Goal: Task Accomplishment & Management: Manage account settings

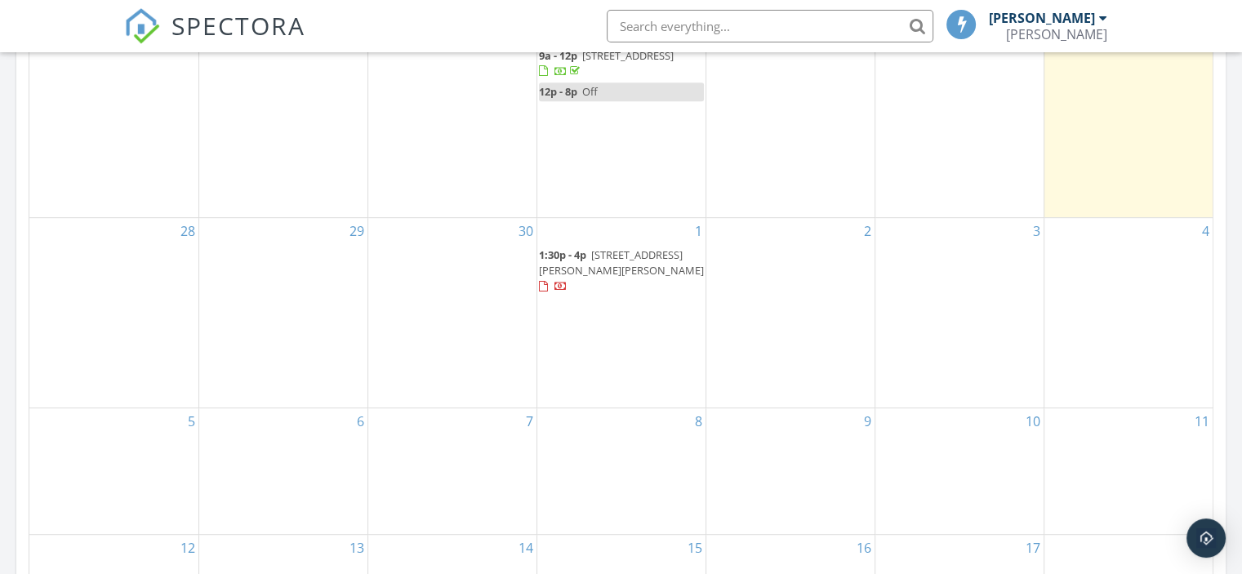
scroll to position [870, 0]
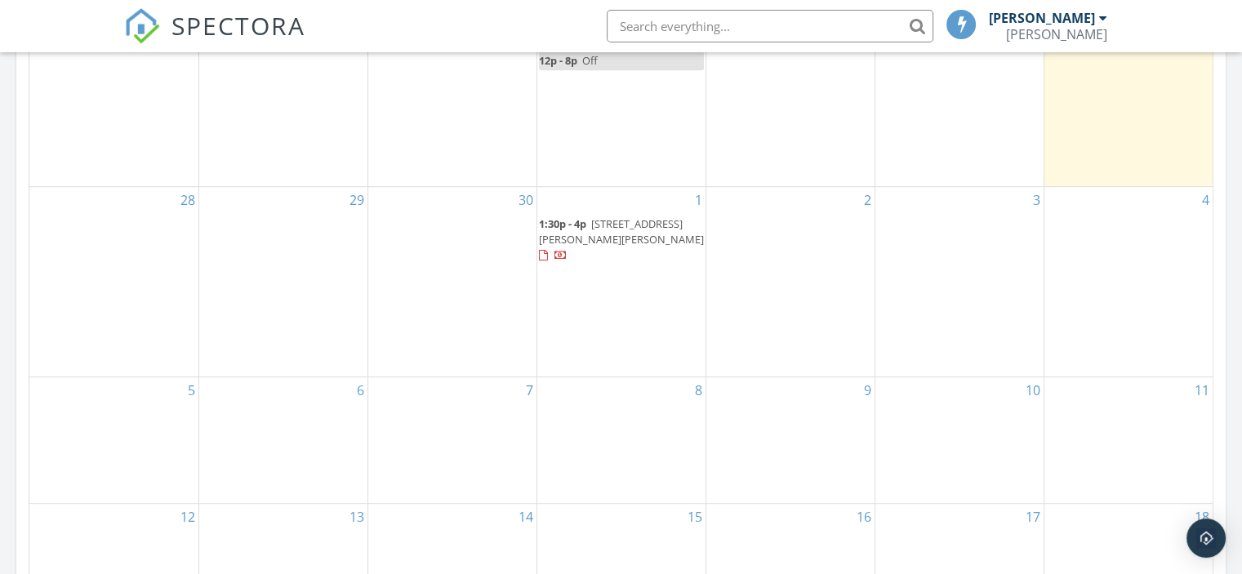
click at [620, 234] on span "44 Blue Jay Wy, Vaughan B0N 2T0" at bounding box center [621, 231] width 165 height 30
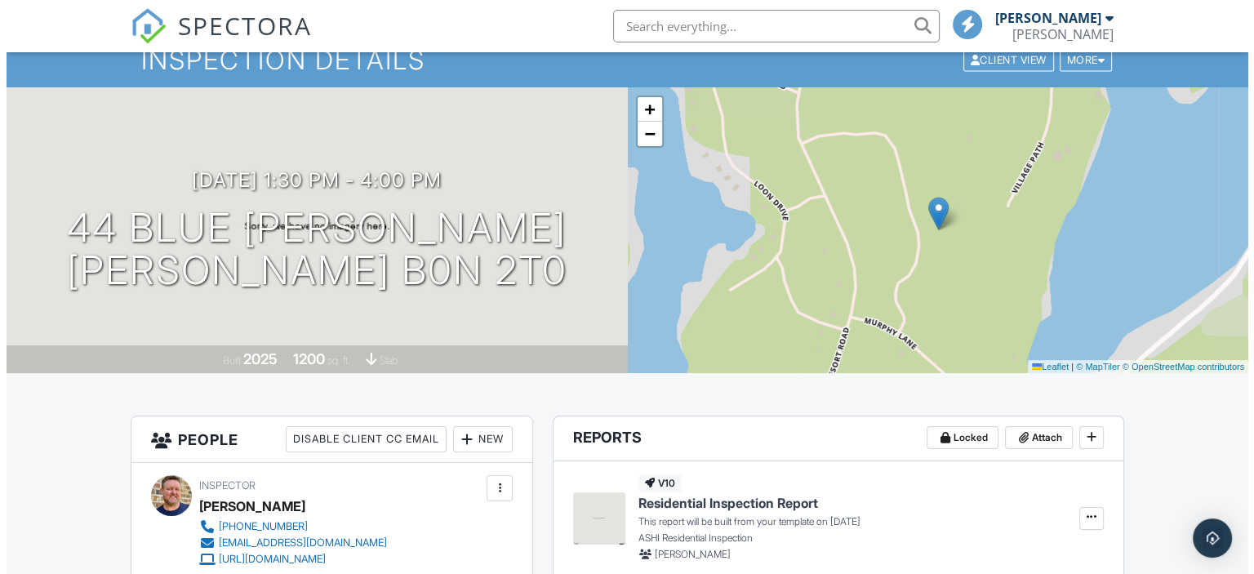
scroll to position [54, 0]
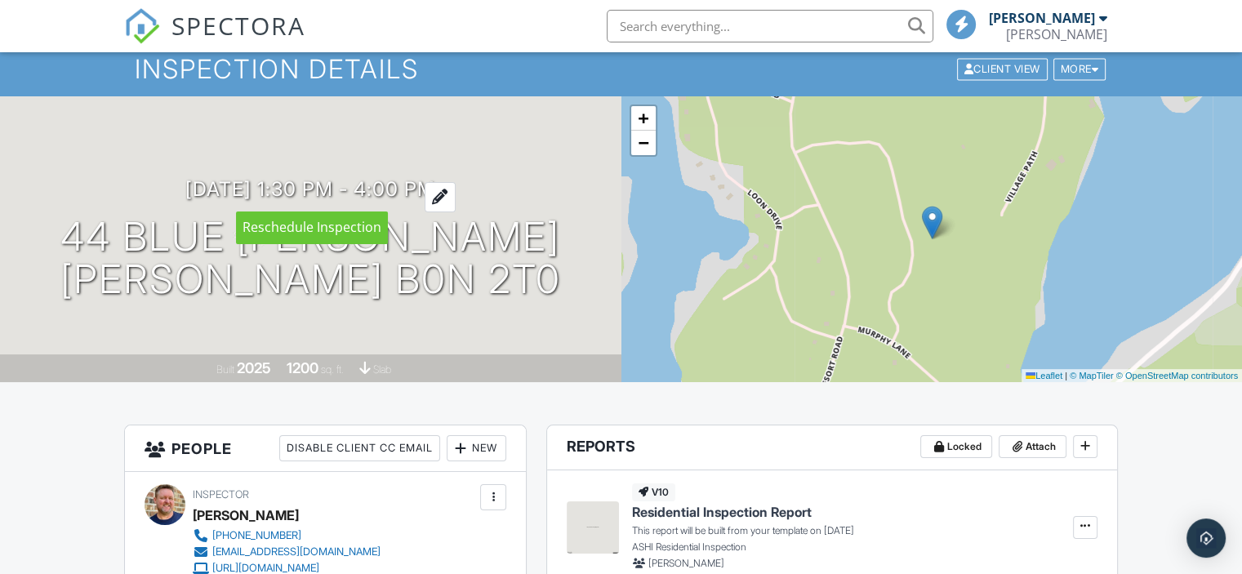
click at [456, 196] on div at bounding box center [440, 197] width 31 height 30
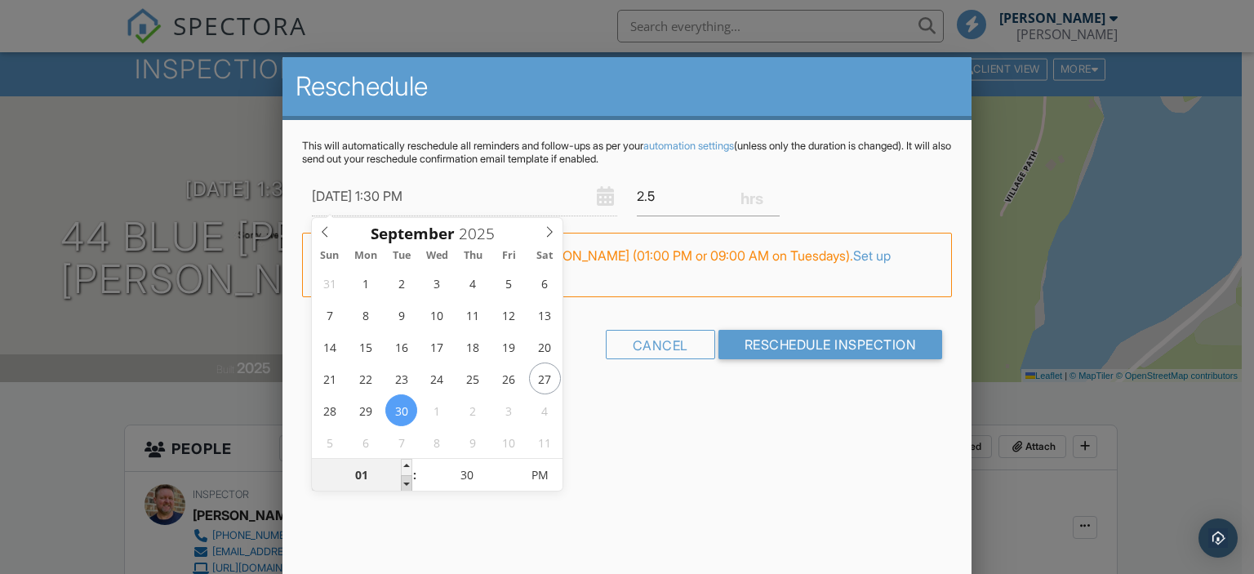
type input "[DATE] 12:30 PM"
type input "12"
click at [406, 484] on span at bounding box center [406, 483] width 11 height 16
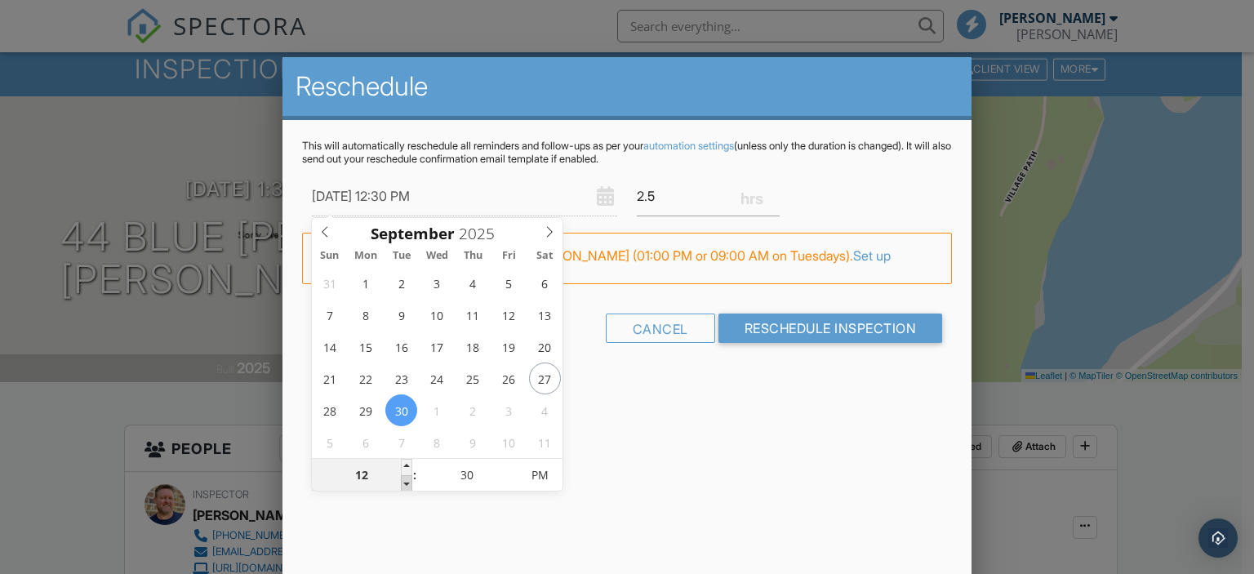
type input "[DATE] 11:30 AM"
type input "11"
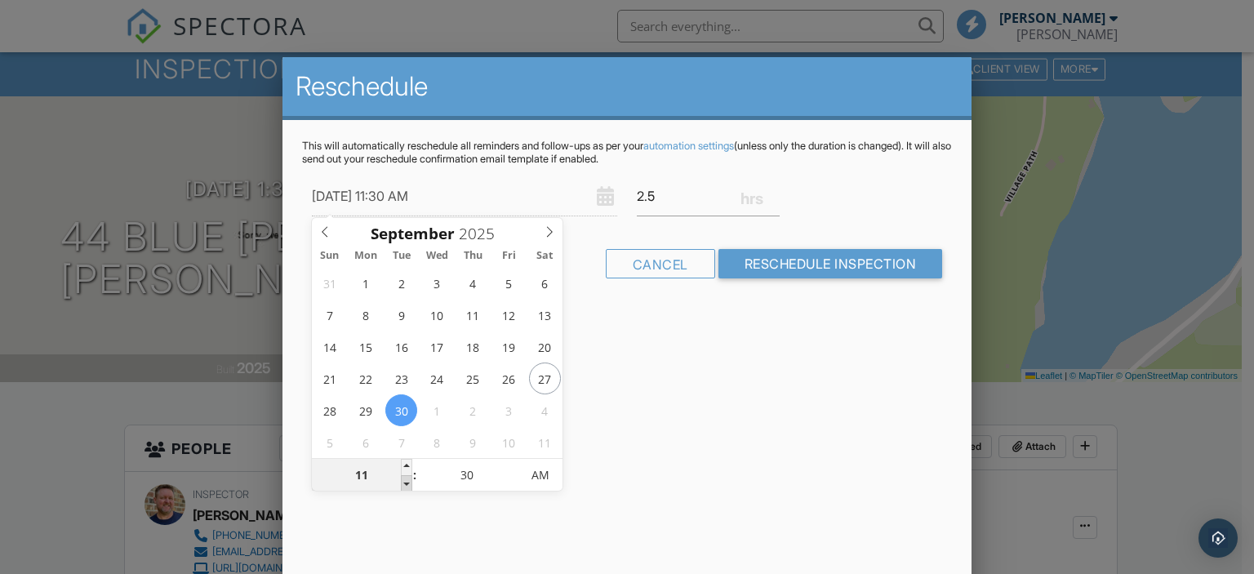
click at [406, 484] on span at bounding box center [406, 483] width 11 height 16
type input "[DATE] 10:30 AM"
type input "10"
click at [406, 484] on span at bounding box center [406, 483] width 11 height 16
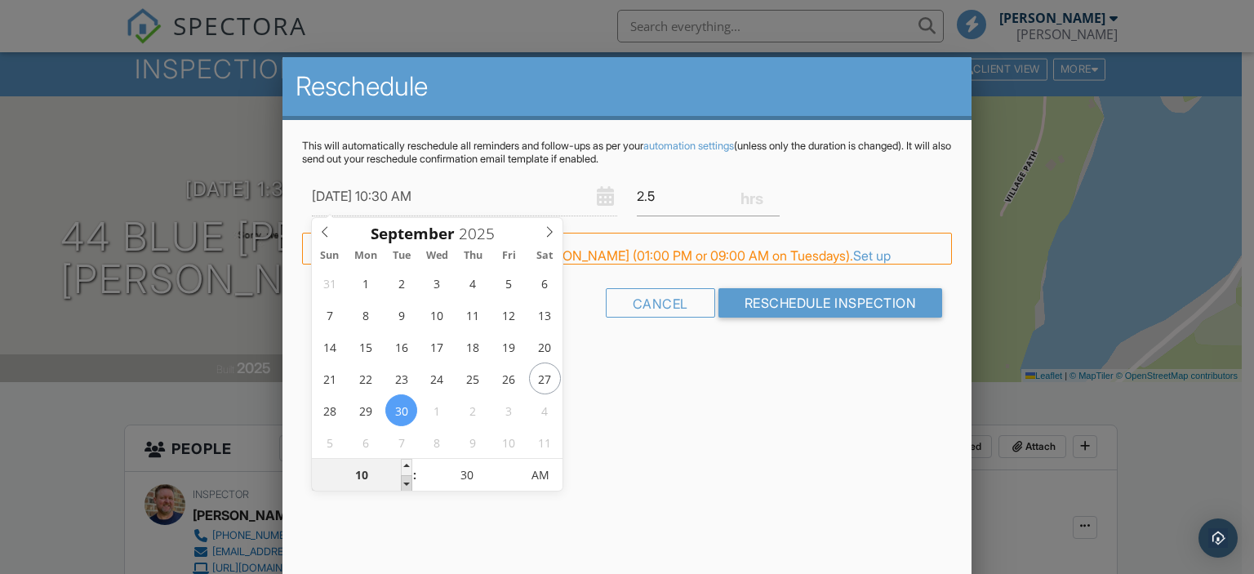
type input "[DATE] 9:30 AM"
type input "09"
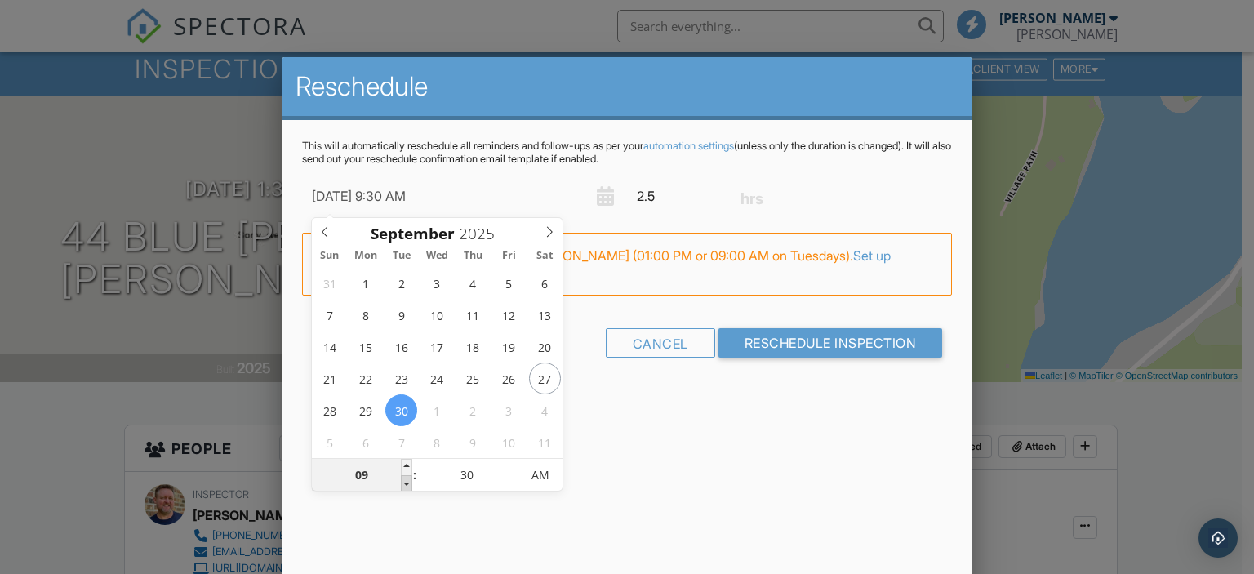
click at [406, 484] on span at bounding box center [406, 483] width 11 height 16
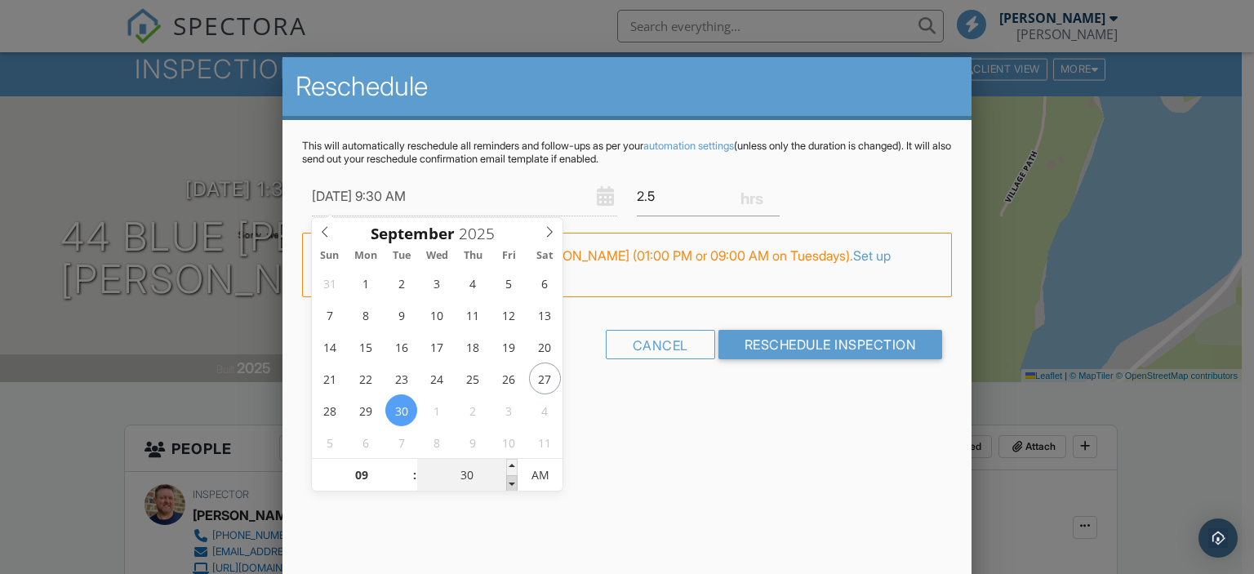
type input "[DATE] 9:25 AM"
type input "25"
click at [510, 482] on span at bounding box center [511, 483] width 11 height 16
type input "[DATE] 9:20 AM"
type input "20"
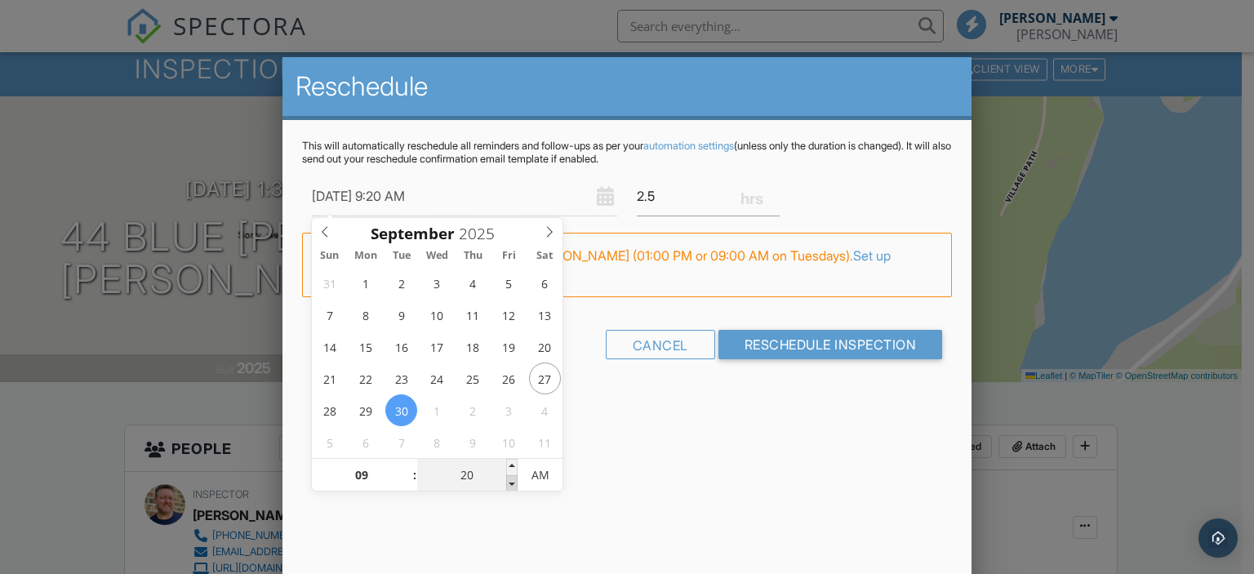
click at [510, 482] on span at bounding box center [511, 483] width 11 height 16
type input "[DATE] 9:15 AM"
type input "15"
click at [510, 482] on span at bounding box center [511, 483] width 11 height 16
type input "[DATE] 9:10 AM"
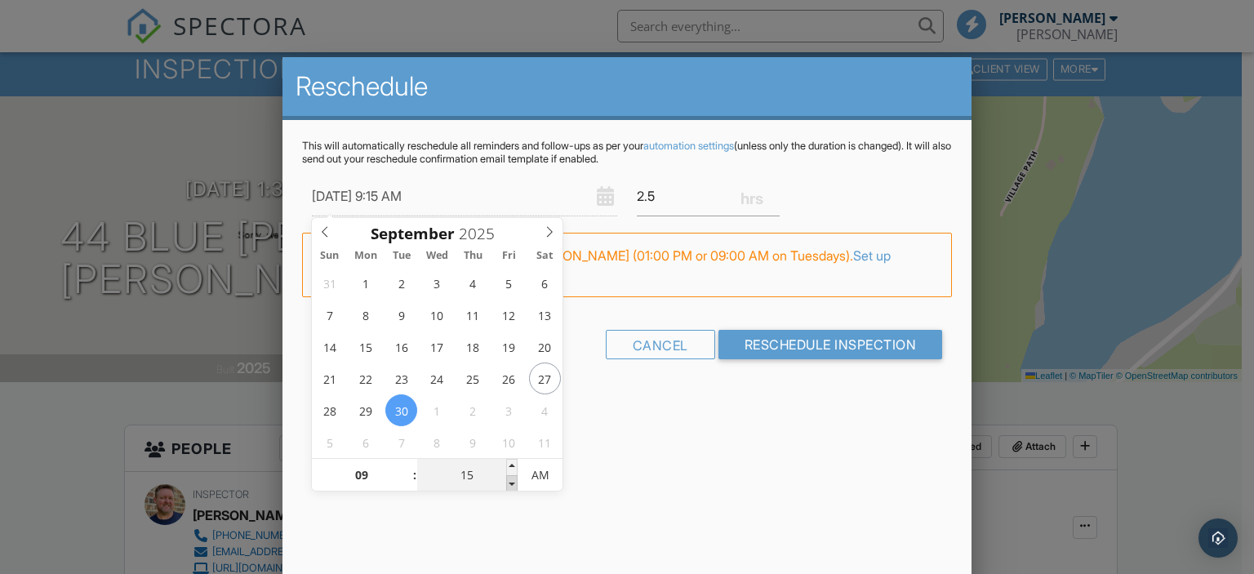
type input "10"
click at [510, 482] on span at bounding box center [511, 483] width 11 height 16
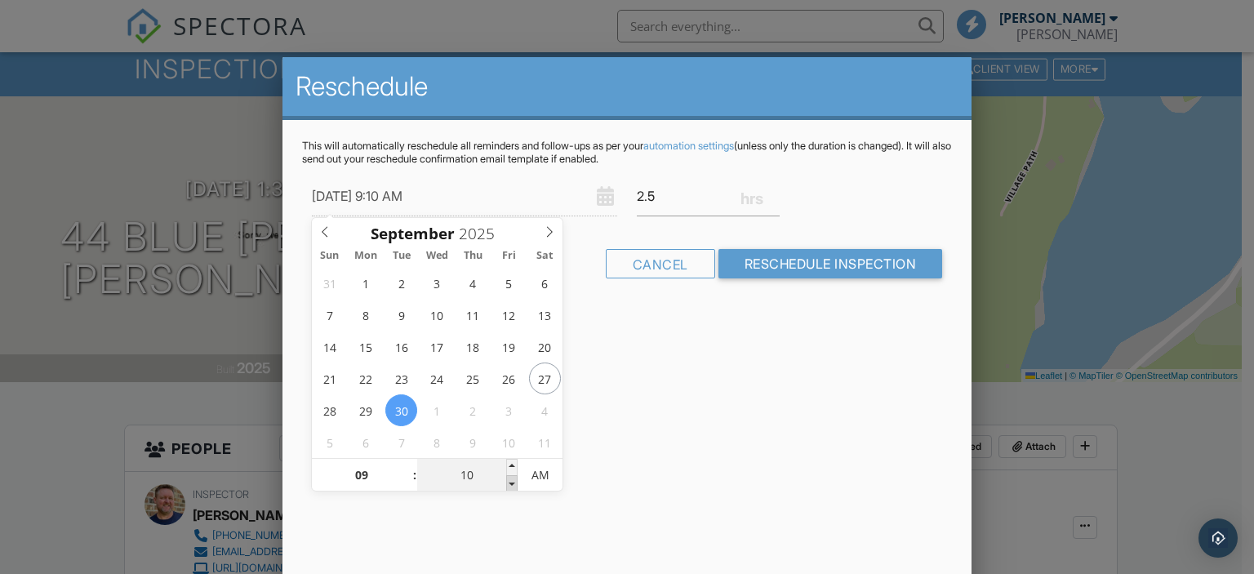
type input "[DATE] 9:05 AM"
type input "05"
click at [510, 482] on span at bounding box center [511, 483] width 11 height 16
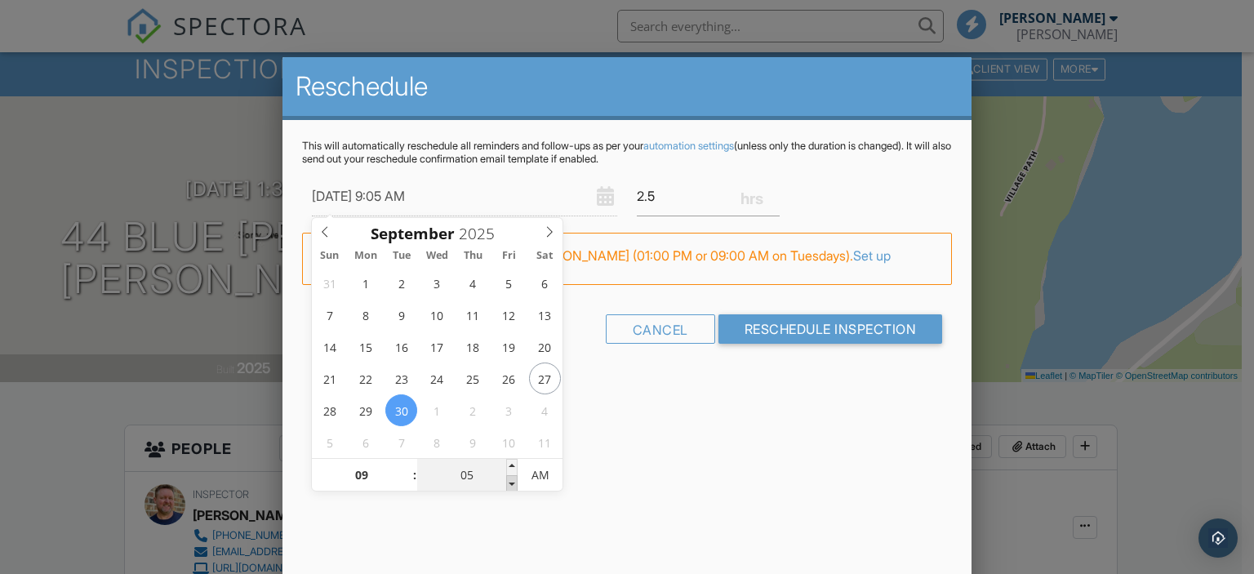
type input "[DATE] 9:00 AM"
type input "00"
click at [510, 482] on span at bounding box center [511, 483] width 11 height 16
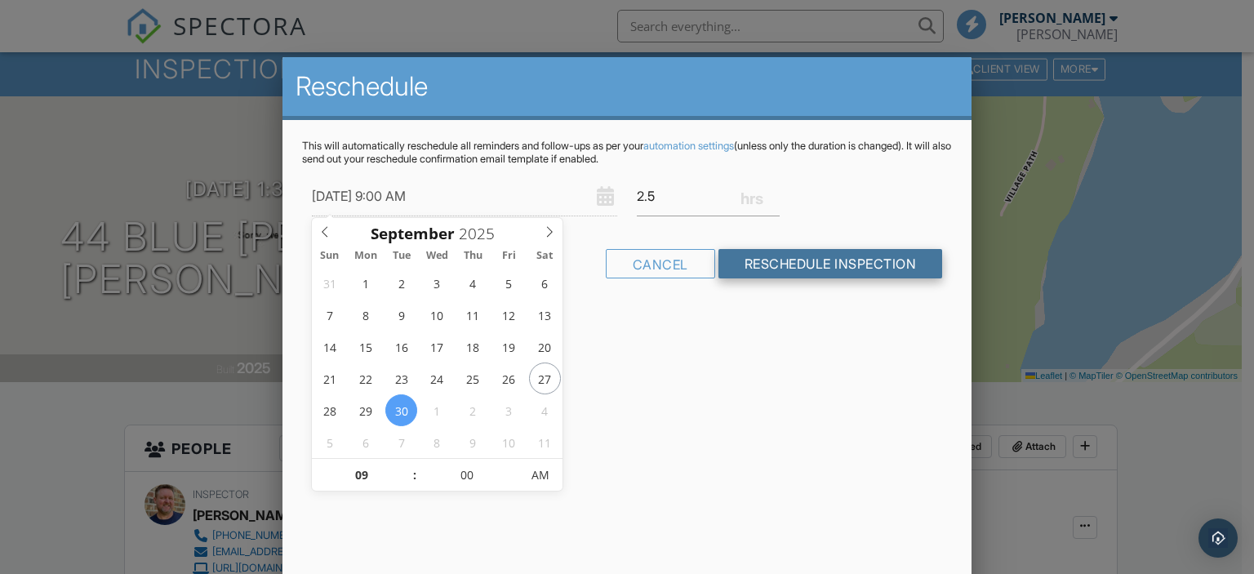
click at [806, 262] on input "Reschedule Inspection" at bounding box center [830, 263] width 225 height 29
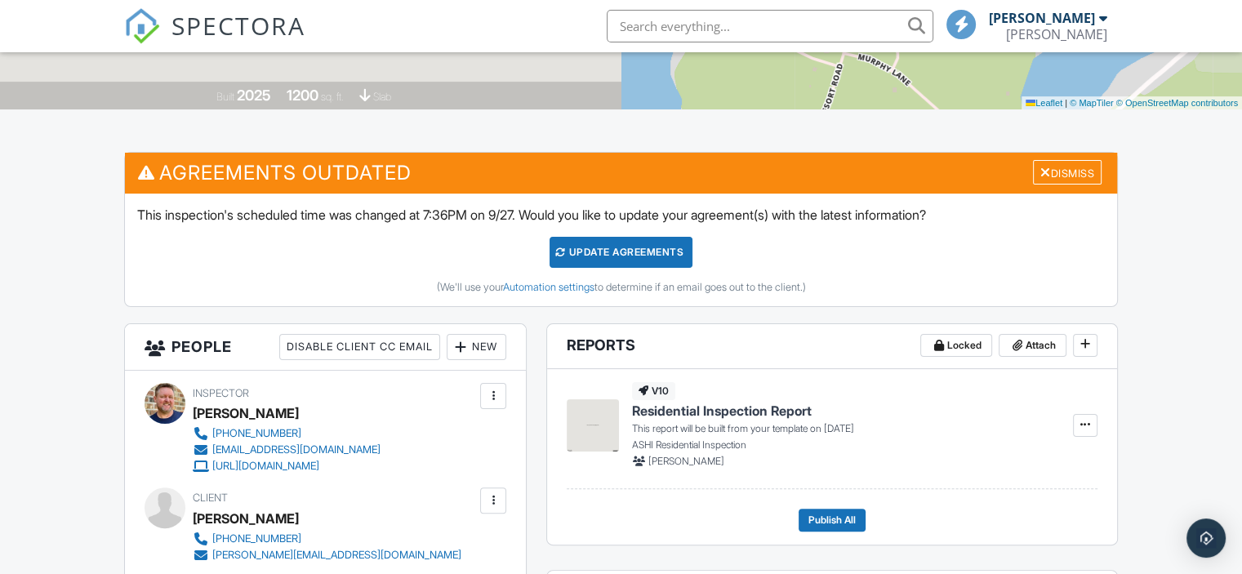
click at [647, 254] on div "Update Agreements" at bounding box center [620, 252] width 143 height 31
